Goal: Information Seeking & Learning: Find specific fact

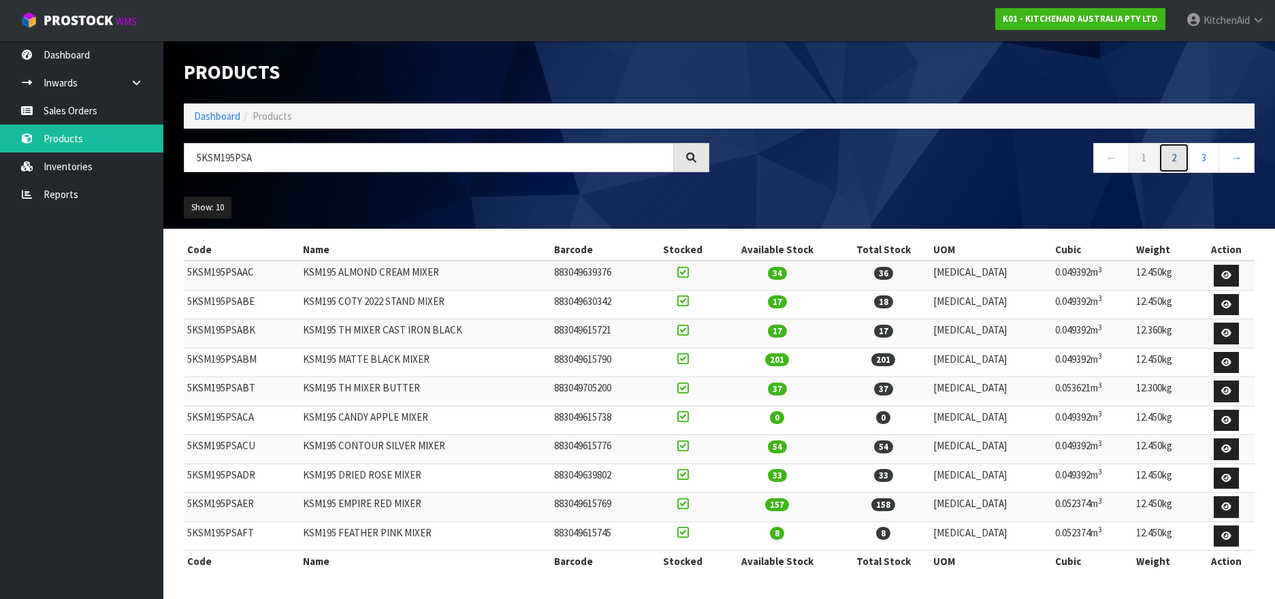
click at [1173, 155] on link "2" at bounding box center [1174, 157] width 31 height 29
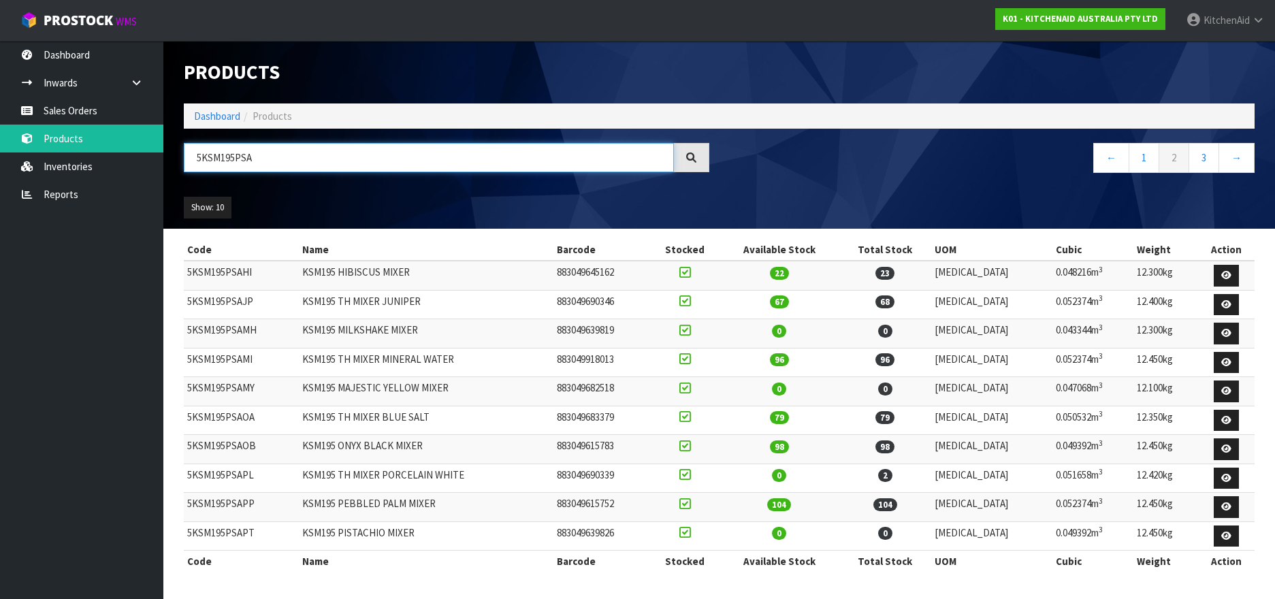
click at [256, 159] on input "5KSM195PSA" at bounding box center [429, 157] width 490 height 29
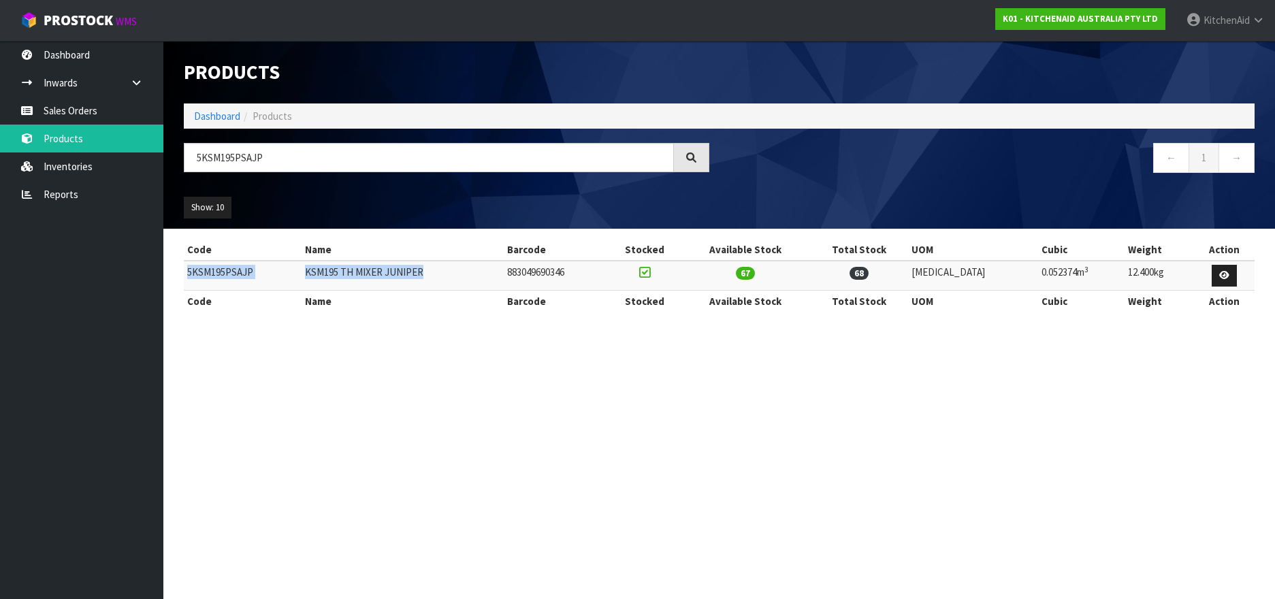
drag, startPoint x: 435, startPoint y: 274, endPoint x: 185, endPoint y: 272, distance: 250.6
click at [185, 272] on tr "5KSM195PSAJP KSM195 TH MIXER JUNIPER 883049690346 67 68 [MEDICAL_DATA] 0.052374…" at bounding box center [719, 275] width 1071 height 29
copy tr "5KSM195PSAJP KSM195 TH MIXER JUNIPER"
click at [229, 160] on input "5KSM195PSAJP" at bounding box center [429, 157] width 490 height 29
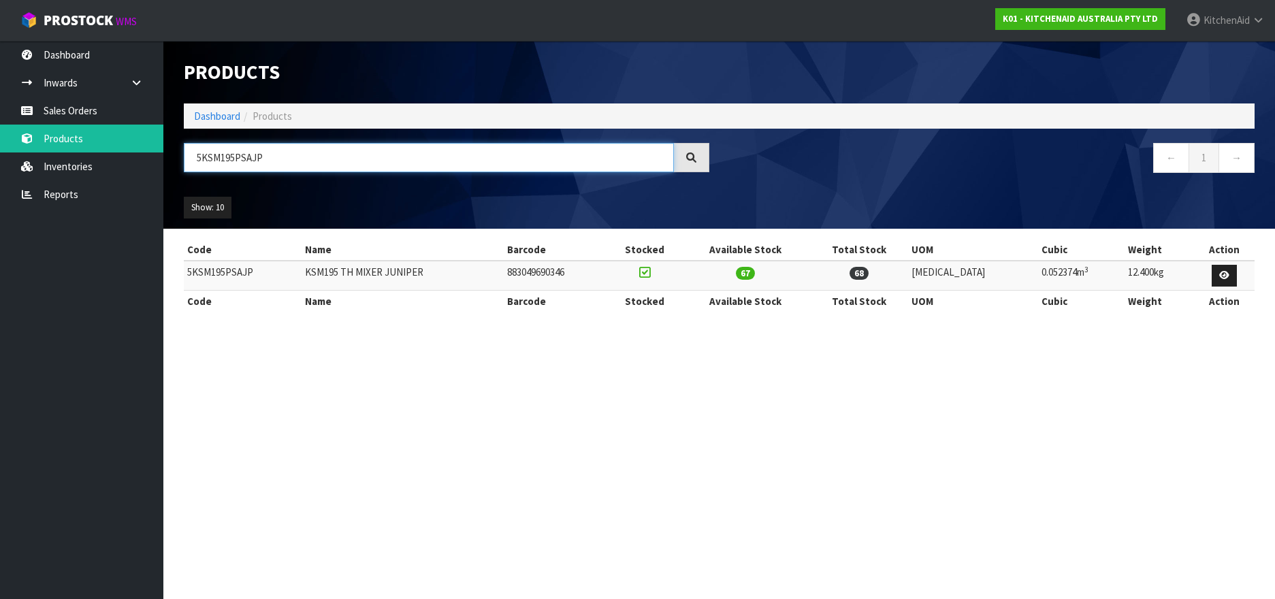
click at [231, 162] on input "5KSM195PSAJP" at bounding box center [429, 157] width 490 height 29
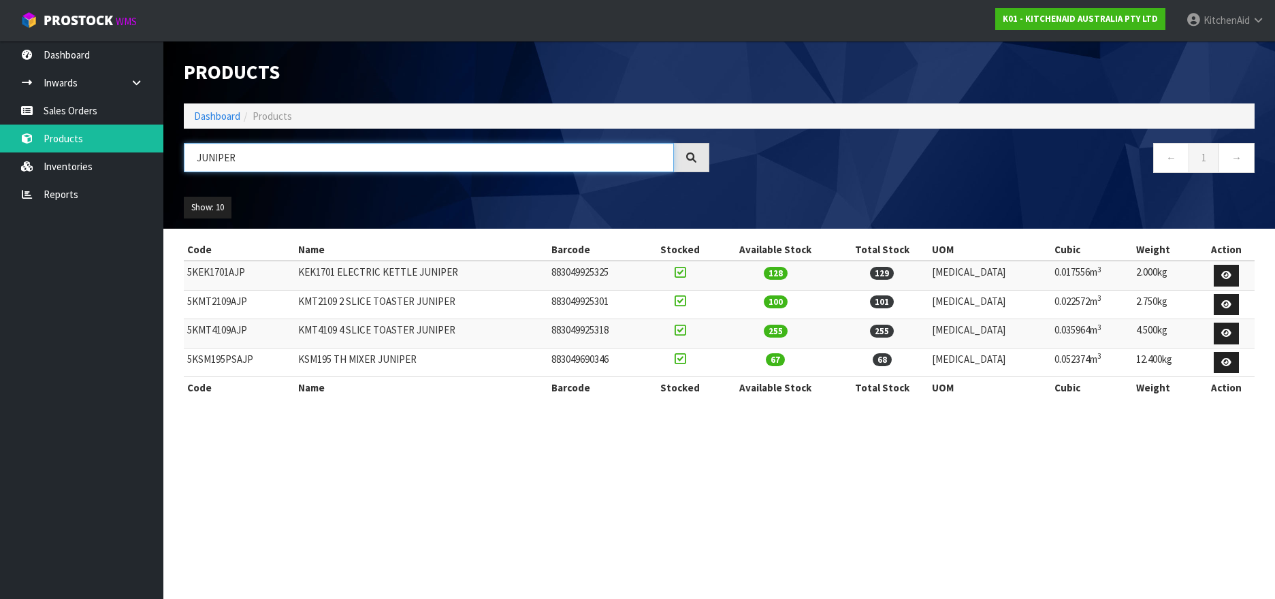
click at [211, 158] on input "JUNIPER" at bounding box center [429, 157] width 490 height 29
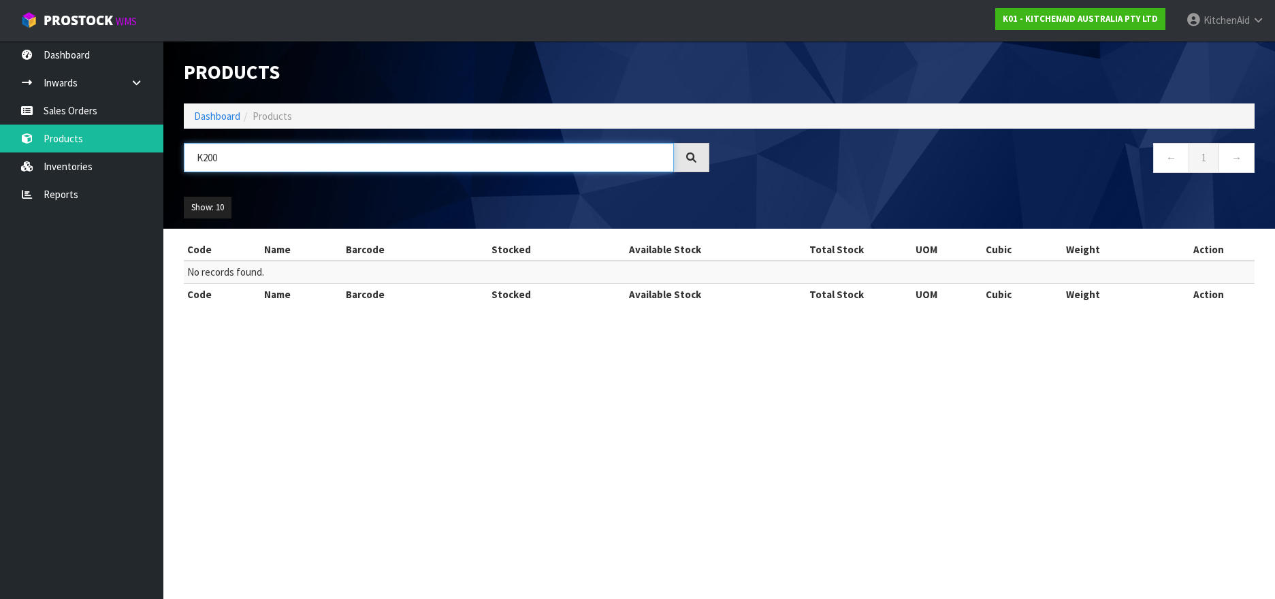
click at [199, 163] on input "K200" at bounding box center [429, 157] width 490 height 29
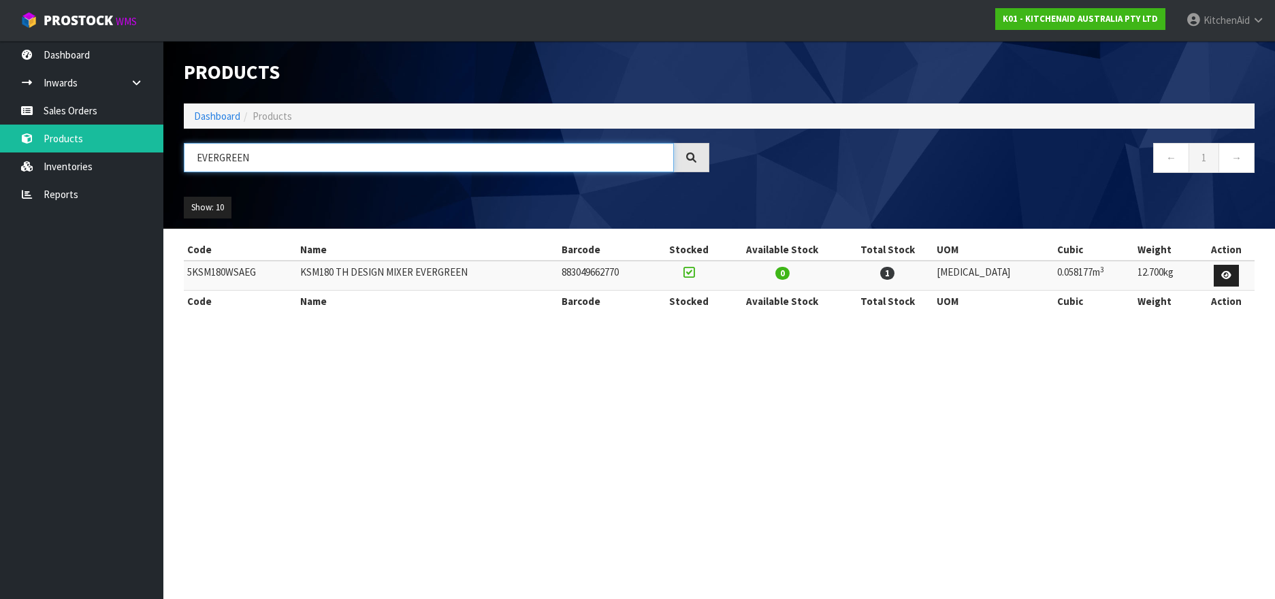
type input "EVERGREEN"
click at [240, 274] on td "5KSM180WSAEG" at bounding box center [240, 275] width 113 height 29
drag, startPoint x: 494, startPoint y: 268, endPoint x: 189, endPoint y: 278, distance: 305.9
click at [189, 278] on tr "5KSM180WSAEG KSM180 TH DESIGN MIXER EVERGREEN 883049662770 0 1 [MEDICAL_DATA] 0…" at bounding box center [719, 275] width 1071 height 29
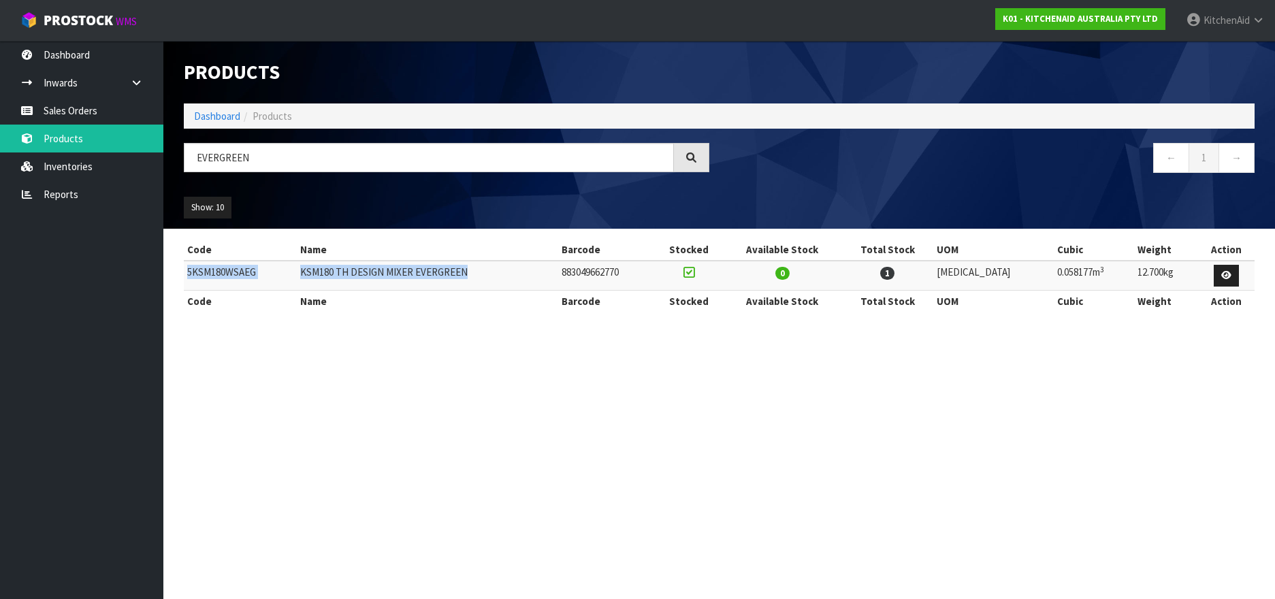
copy tr "5KSM180WSAEG KSM180 TH DESIGN MIXER EVERGREEN"
